Goal: Obtain resource: Obtain resource

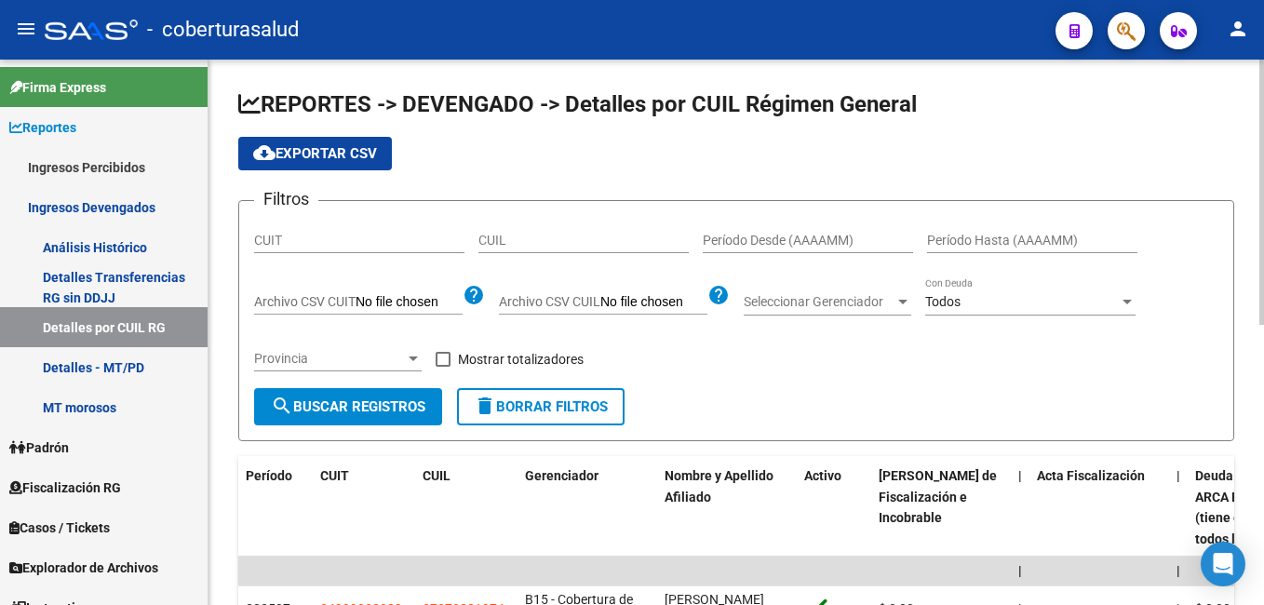
click at [256, 247] on input "CUIT" at bounding box center [359, 241] width 210 height 16
paste input "30-71874221-4"
drag, startPoint x: 367, startPoint y: 241, endPoint x: 208, endPoint y: 266, distance: 160.2
click at [208, 266] on div "REPORTES -> DEVENGADO -> Detalles por CUIL Régimen General cloud_download Expor…" at bounding box center [735, 426] width 1055 height 732
paste input "69177158-6"
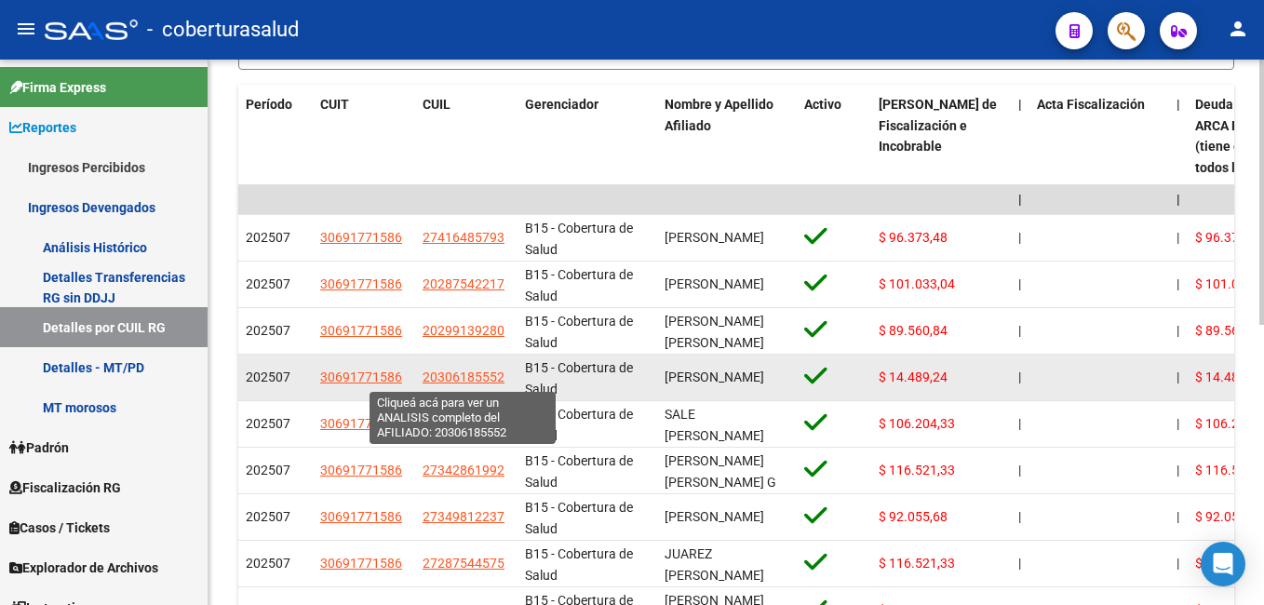
scroll to position [372, 0]
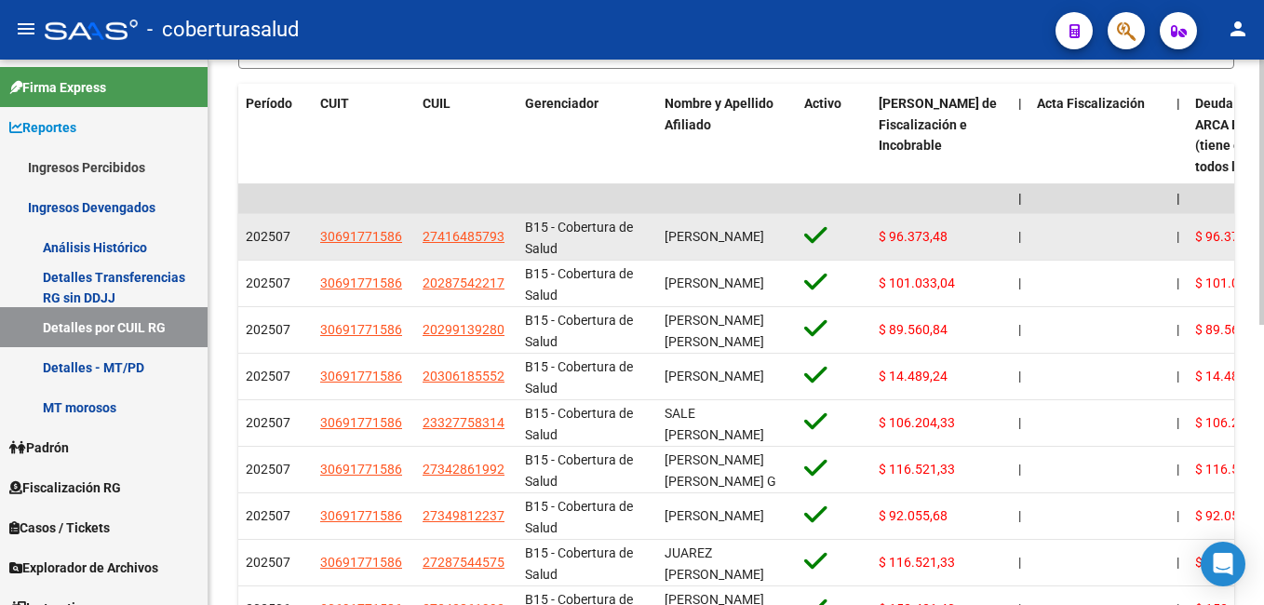
type input "30-69177158-6"
drag, startPoint x: 419, startPoint y: 236, endPoint x: 504, endPoint y: 236, distance: 85.6
click at [504, 236] on datatable-body-cell "27416485793" at bounding box center [466, 237] width 102 height 46
copy span "27416485793"
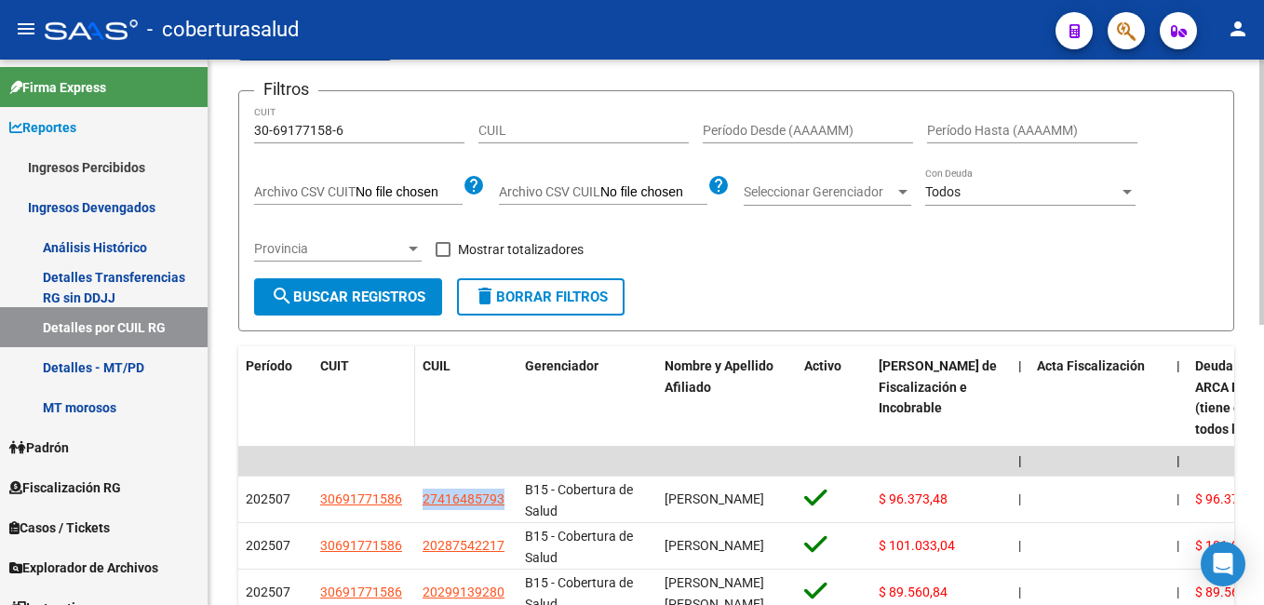
scroll to position [0, 0]
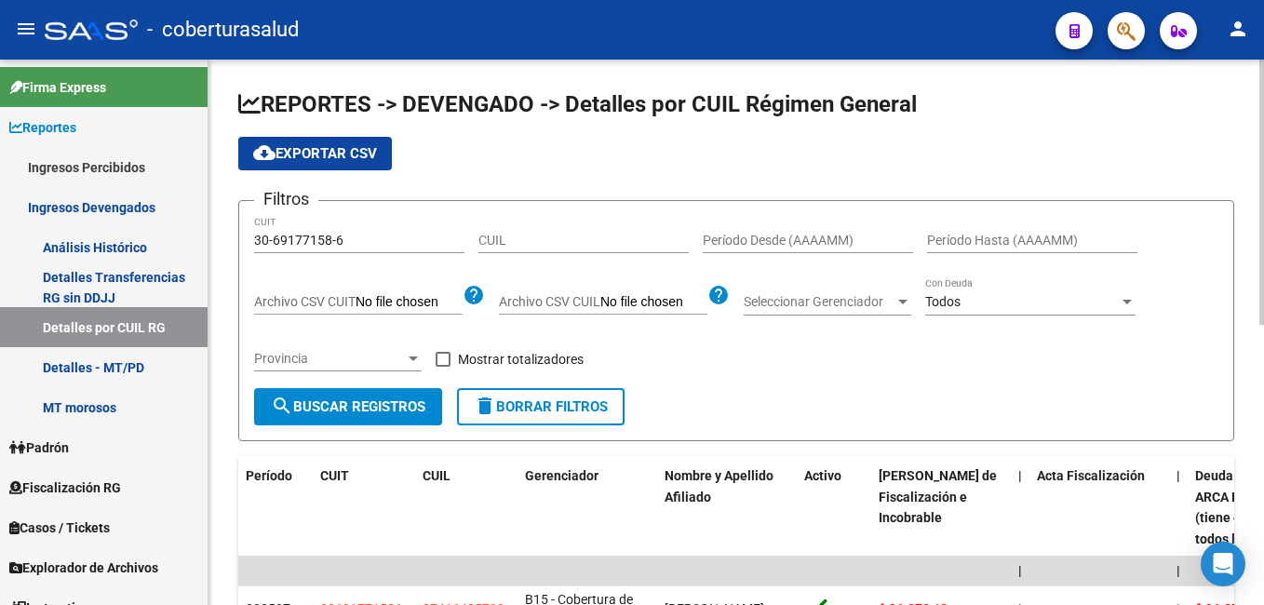
click at [699, 235] on div "Filtros 30-69177158-6 CUIT CUIL Período Desde (AAAAMM) Período Hasta (AAAAMM) A…" at bounding box center [736, 302] width 964 height 172
click at [707, 239] on input "Período Desde (AAAAMM)" at bounding box center [808, 241] width 210 height 16
type input "202507"
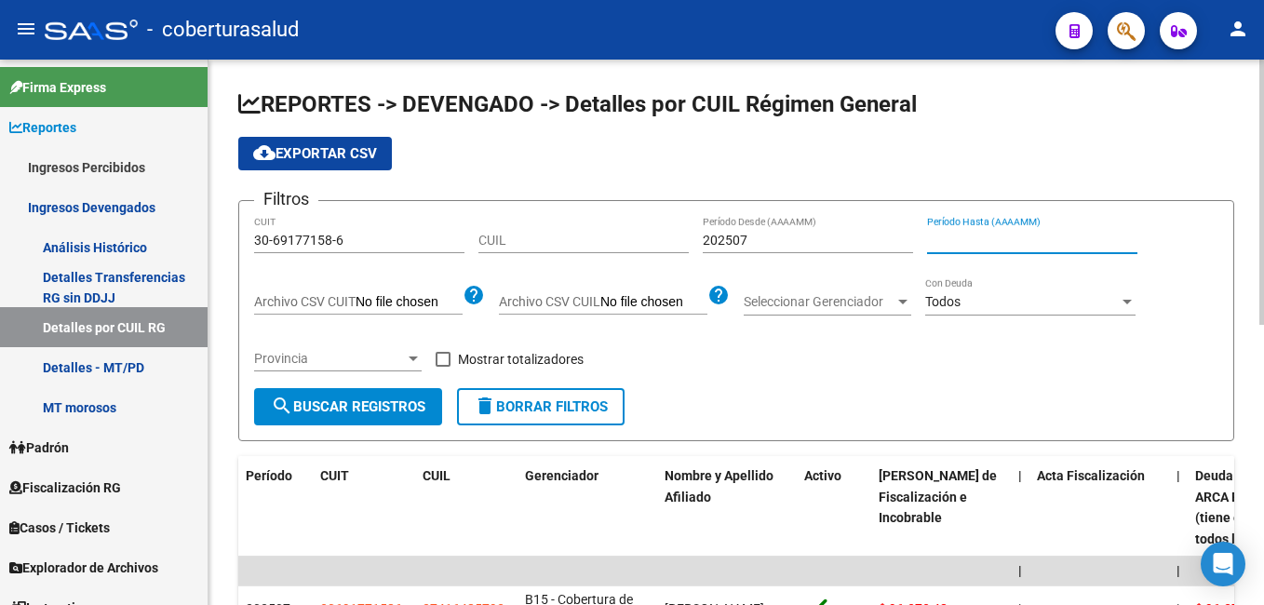
click at [962, 242] on input "Período Hasta (AAAAMM)" at bounding box center [1032, 241] width 210 height 16
type input "202507"
click at [282, 150] on span "cloud_download Exportar CSV" at bounding box center [315, 153] width 124 height 17
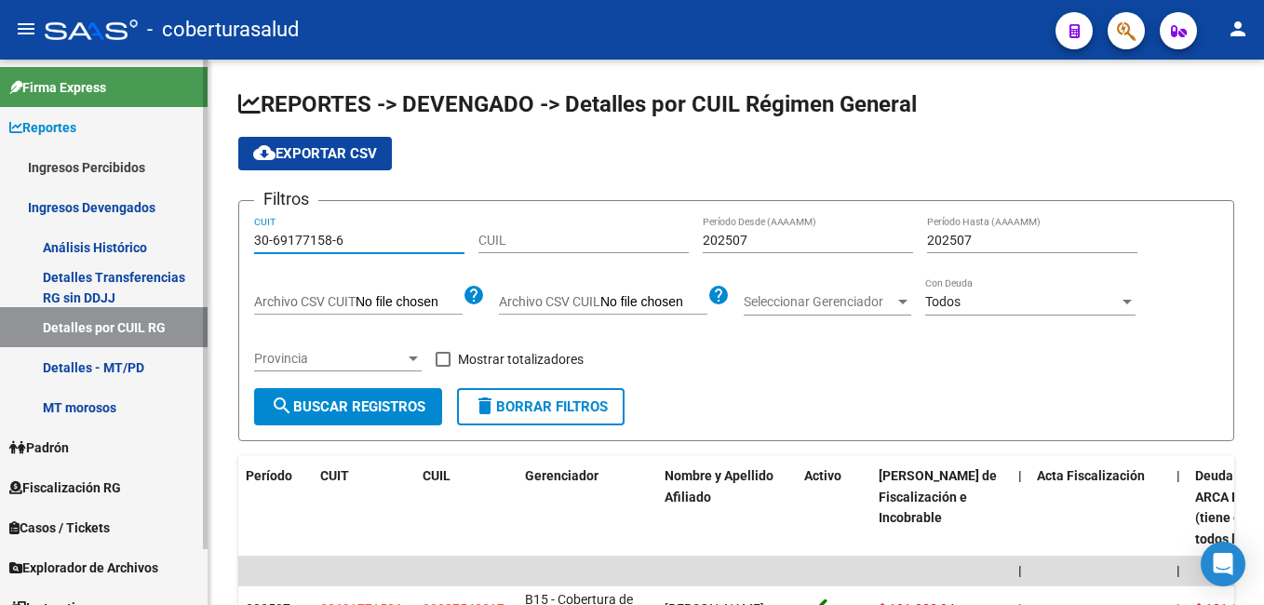
drag, startPoint x: 358, startPoint y: 246, endPoint x: 199, endPoint y: 248, distance: 159.1
click at [199, 248] on mat-sidenav-container "Firma Express Reportes Ingresos Percibidos Análisis Ingresos RG por CUIT (mensu…" at bounding box center [632, 332] width 1264 height 545
paste input "30-54637359-9"
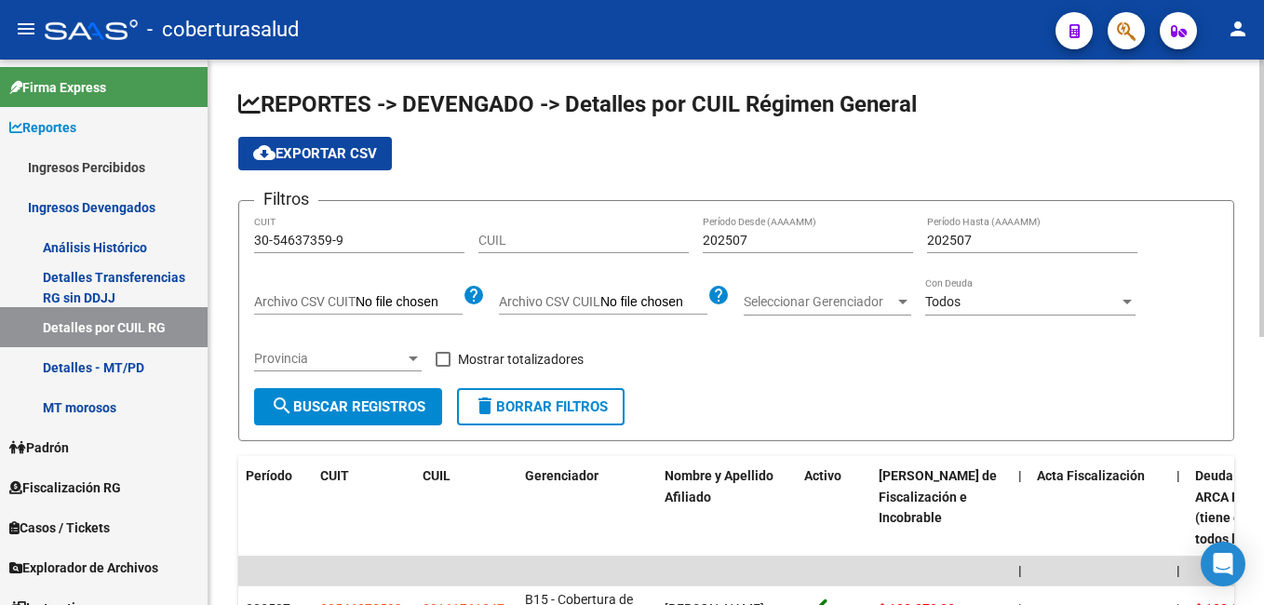
drag, startPoint x: 324, startPoint y: 231, endPoint x: 248, endPoint y: 236, distance: 75.6
click at [248, 236] on form "Filtros 30-54637359-9 CUIT CUIL 202507 Período Desde (AAAAMM) 202507 Período Ha…" at bounding box center [736, 320] width 996 height 241
drag, startPoint x: 339, startPoint y: 250, endPoint x: 226, endPoint y: 262, distance: 113.2
click at [225, 261] on div "REPORTES -> DEVENGADO -> Detalles por CUIL Régimen General cloud_download Expor…" at bounding box center [735, 589] width 1055 height 1058
paste input "71238959-8"
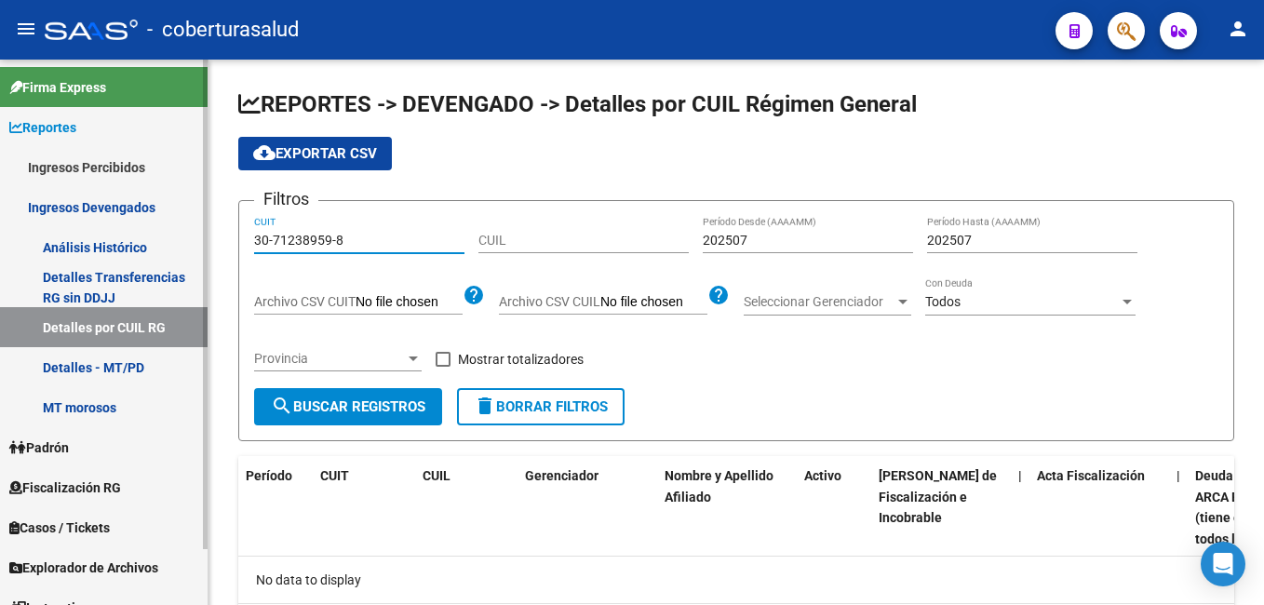
drag, startPoint x: 357, startPoint y: 233, endPoint x: 174, endPoint y: 265, distance: 186.2
click at [174, 265] on mat-sidenav-container "Firma Express Reportes Ingresos Percibidos Análisis Ingresos RG por CUIT (mensu…" at bounding box center [632, 332] width 1264 height 545
paste input
type input "30-71238959-8"
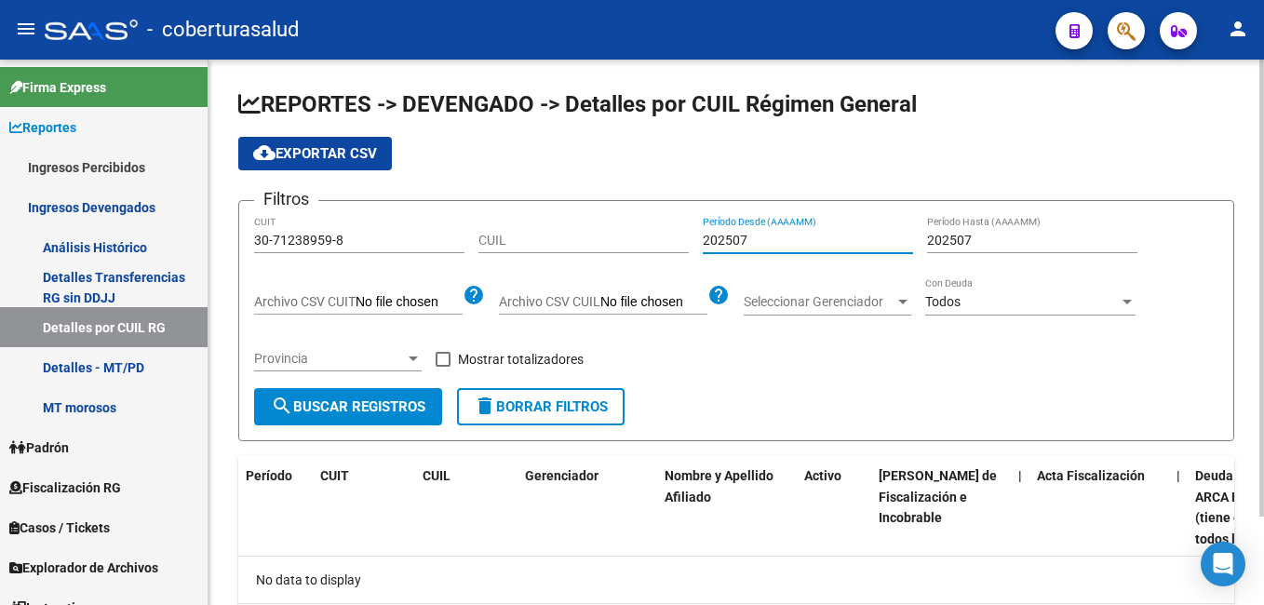
click at [737, 237] on input "202507" at bounding box center [808, 241] width 210 height 16
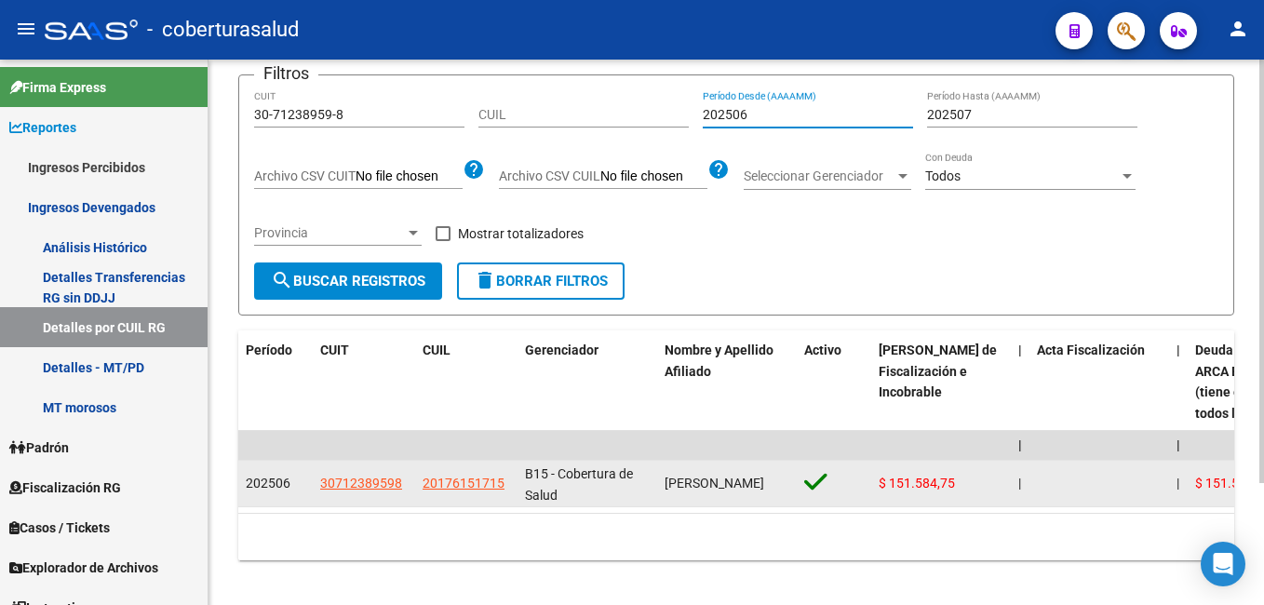
scroll to position [156, 0]
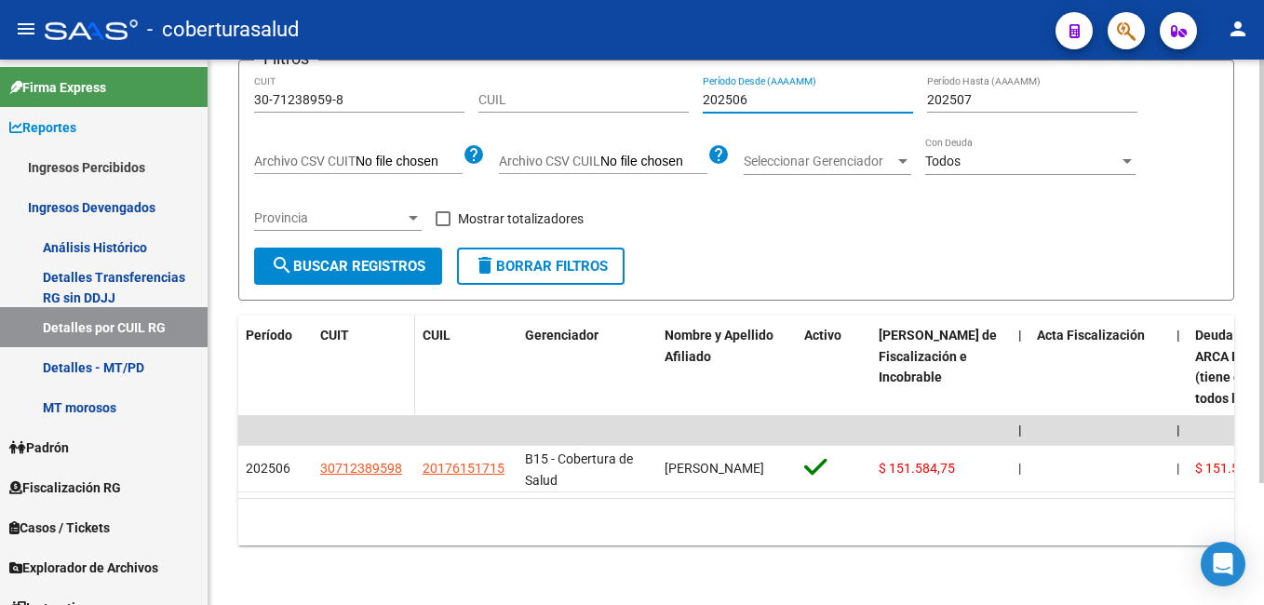
type input "202506"
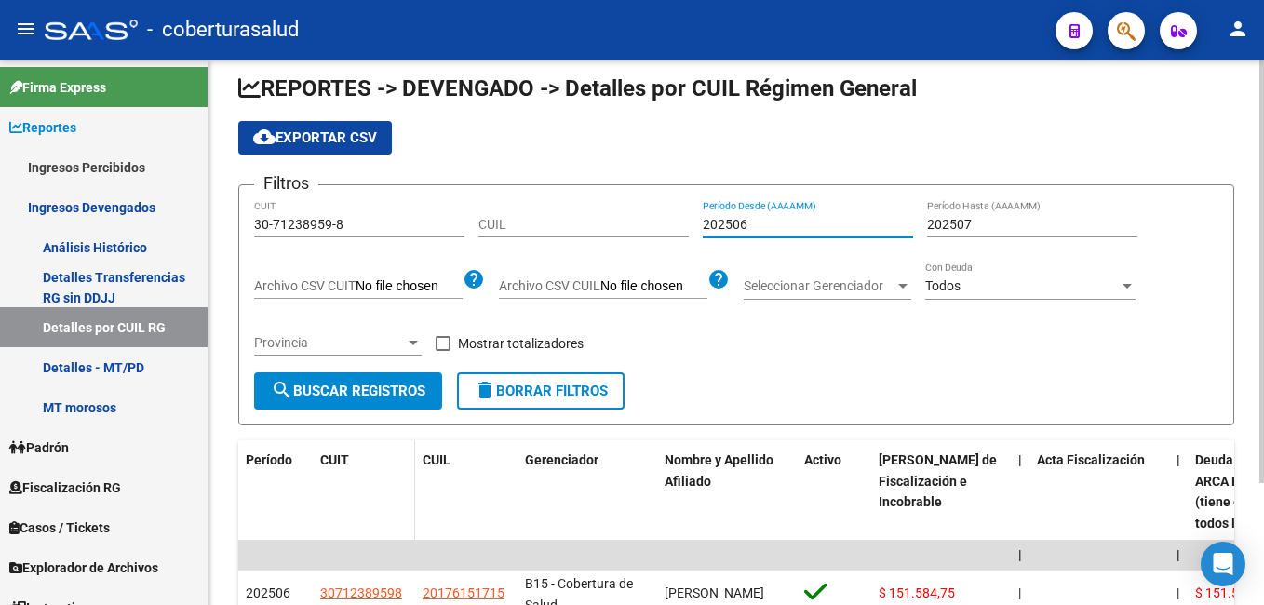
scroll to position [0, 0]
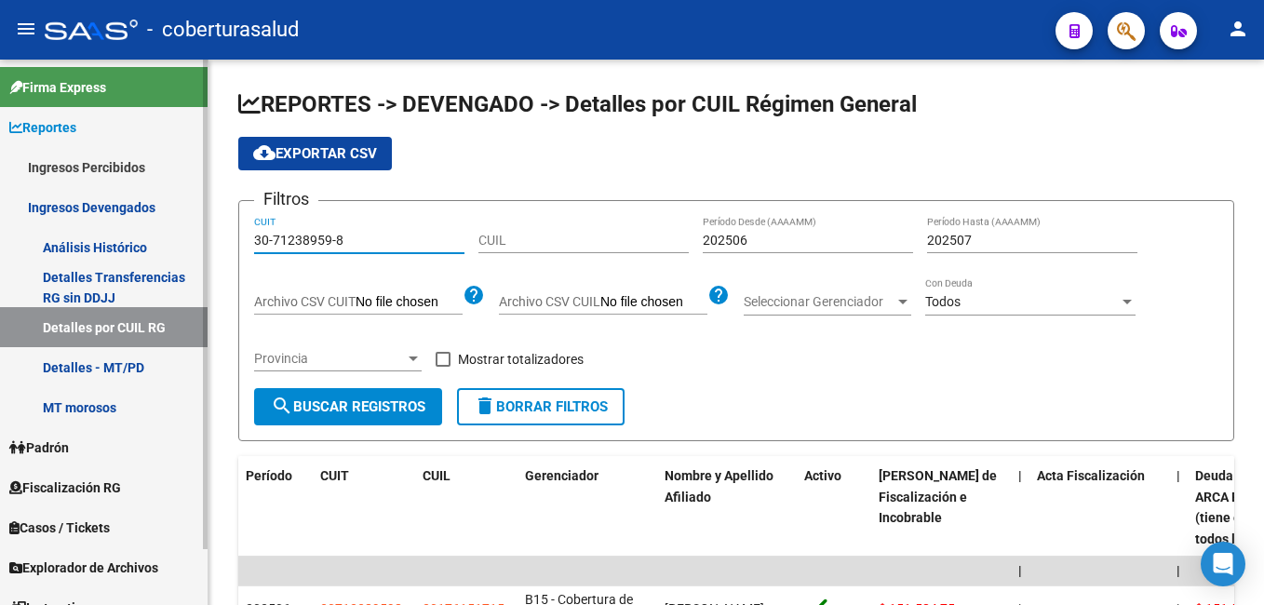
drag, startPoint x: 350, startPoint y: 240, endPoint x: 205, endPoint y: 243, distance: 145.2
click at [205, 243] on mat-sidenav-container "Firma Express Reportes Ingresos Percibidos Análisis Ingresos RG por CUIT (mensu…" at bounding box center [632, 332] width 1264 height 545
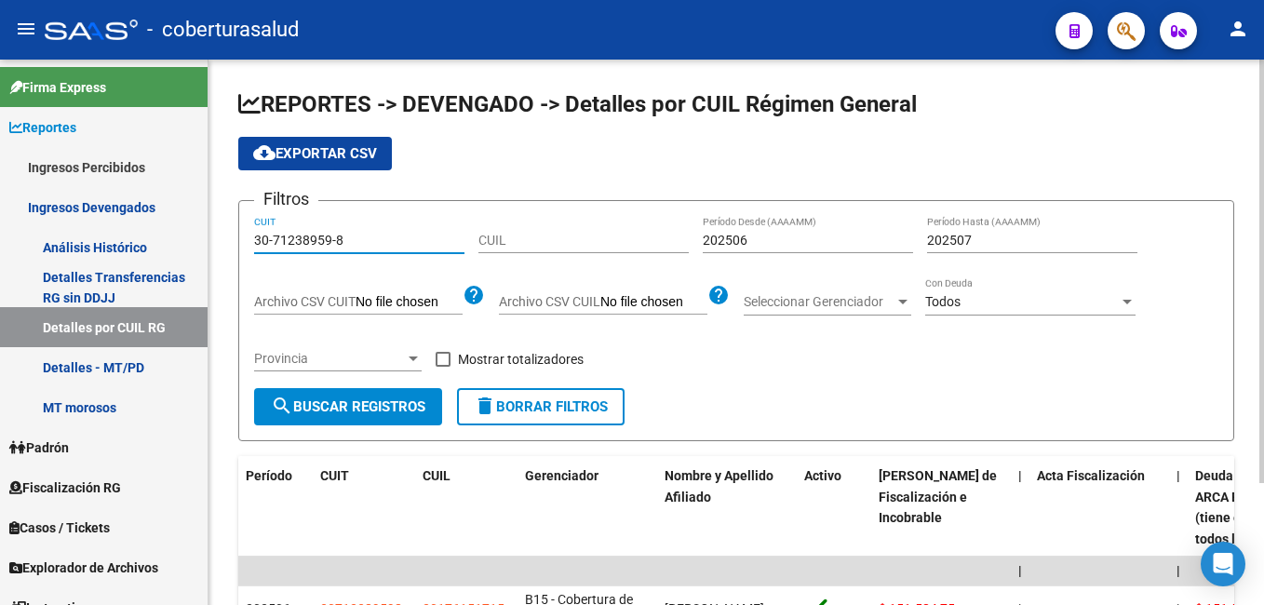
paste input "27-23868819-7"
type input "27-23868819-7"
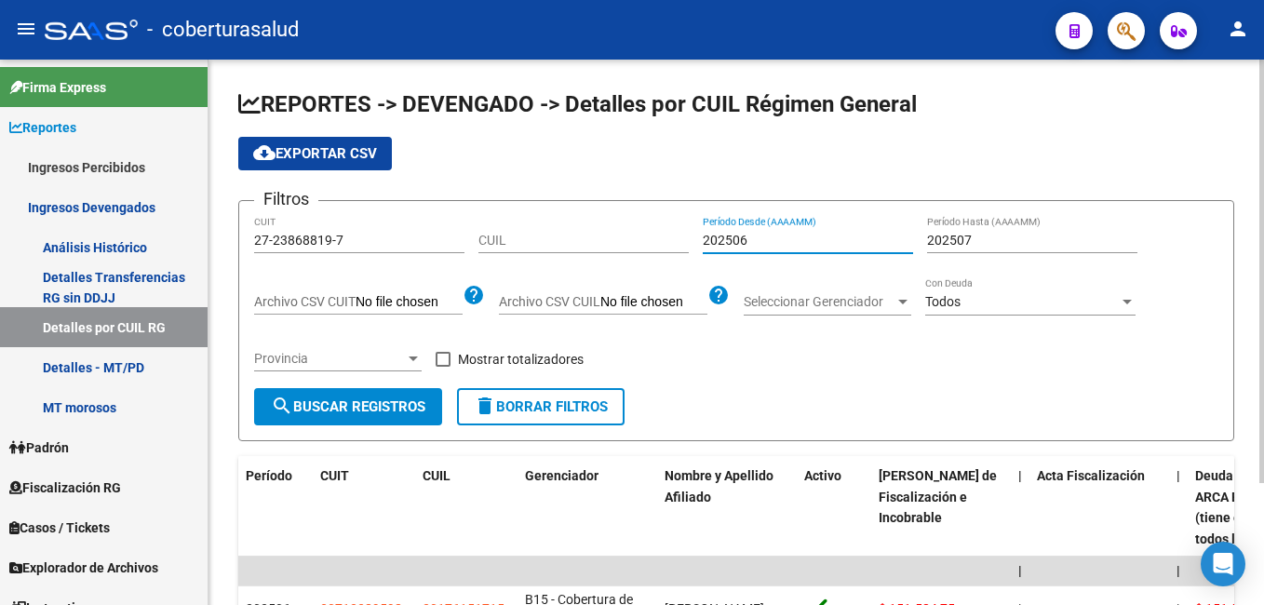
click at [742, 240] on input "202506" at bounding box center [808, 241] width 210 height 16
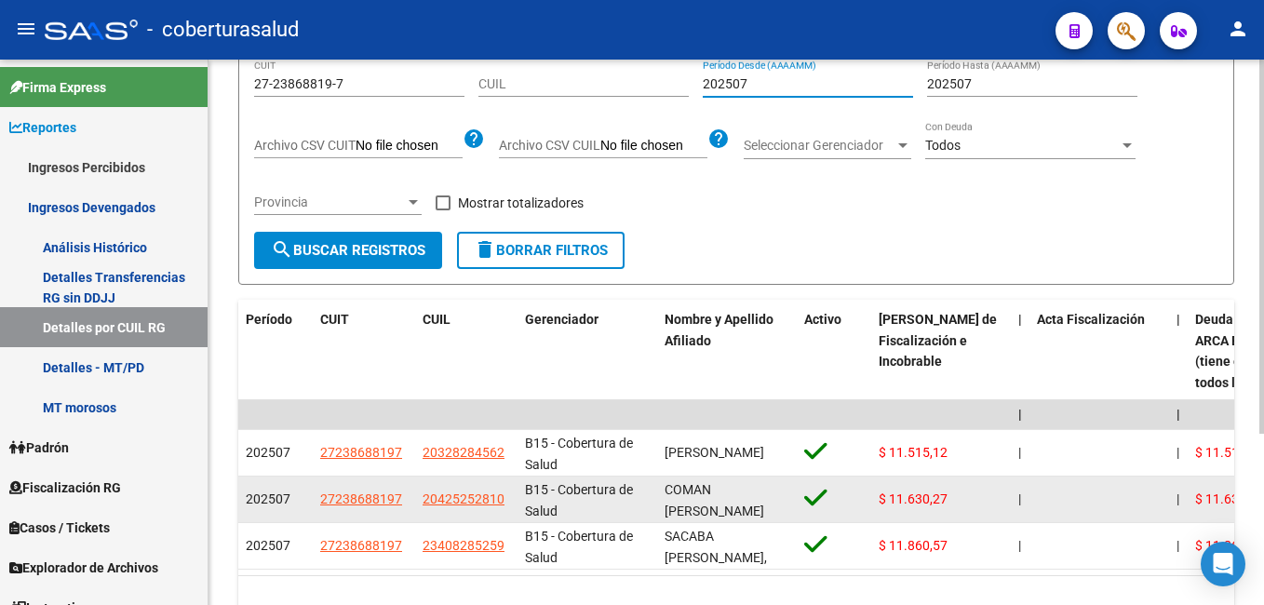
scroll to position [249, 0]
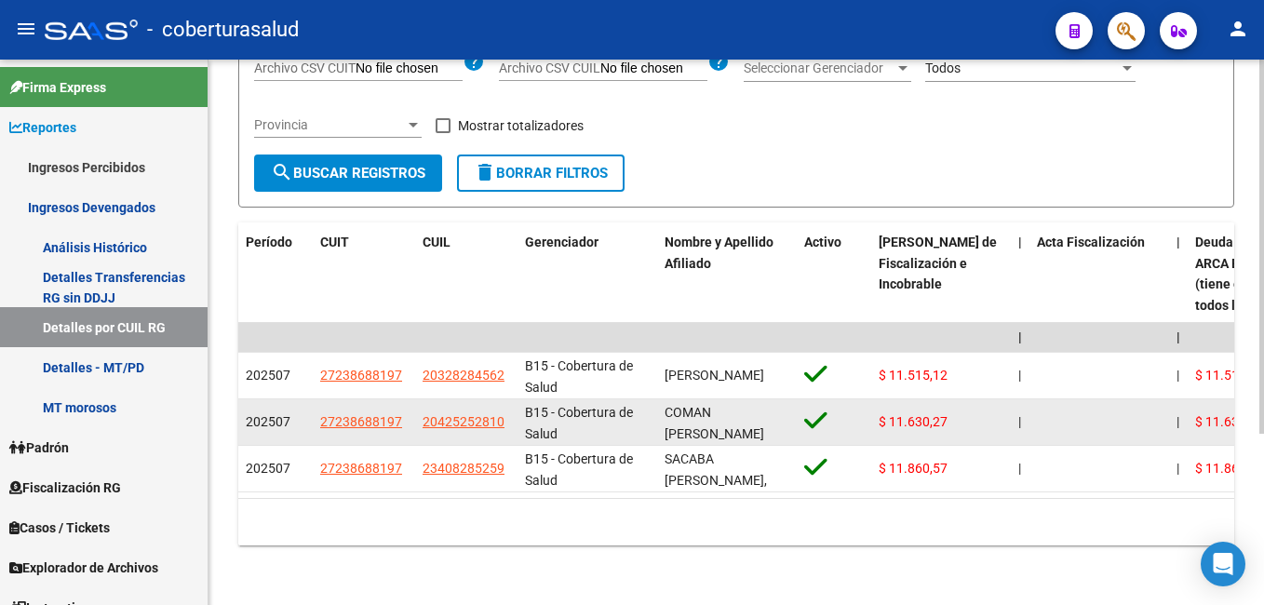
type input "202507"
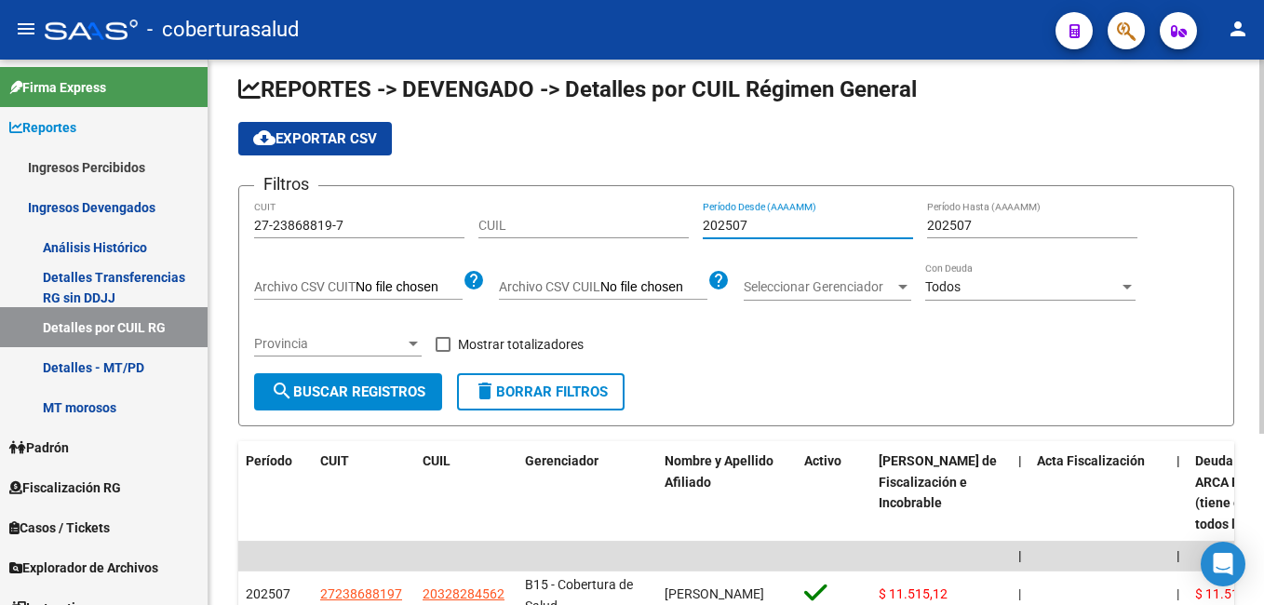
scroll to position [0, 0]
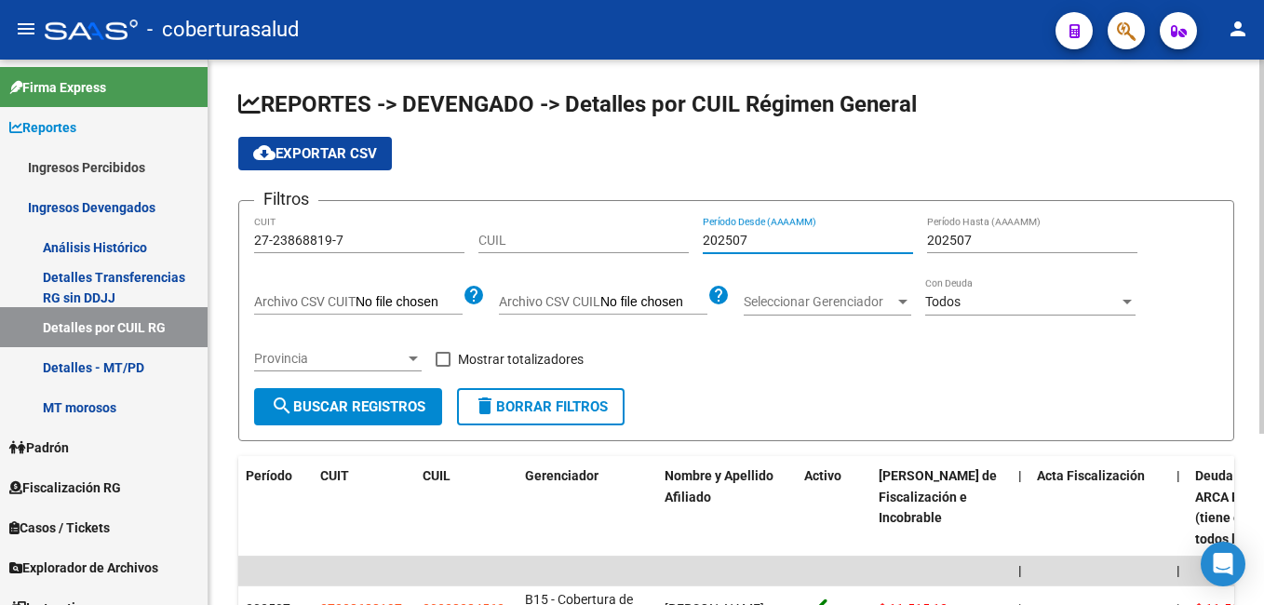
click at [288, 144] on button "cloud_download Exportar CSV" at bounding box center [315, 154] width 154 height 34
